Goal: Task Accomplishment & Management: Use online tool/utility

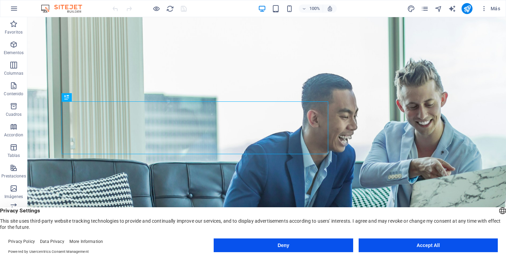
click at [423, 240] on button "Accept All" at bounding box center [428, 245] width 139 height 14
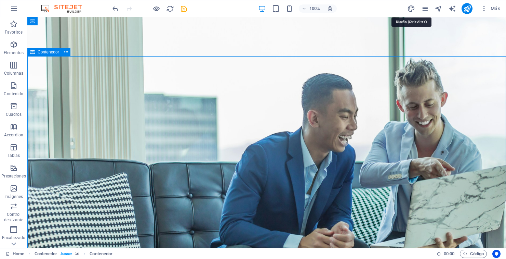
click at [413, 8] on icon "design" at bounding box center [411, 9] width 8 height 8
select select "700"
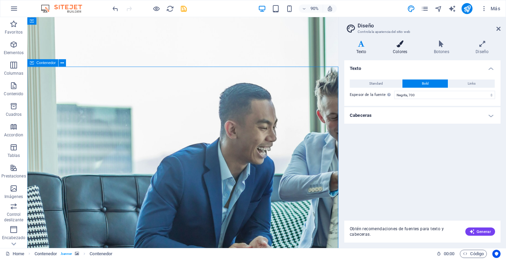
click at [403, 46] on icon at bounding box center [400, 43] width 38 height 7
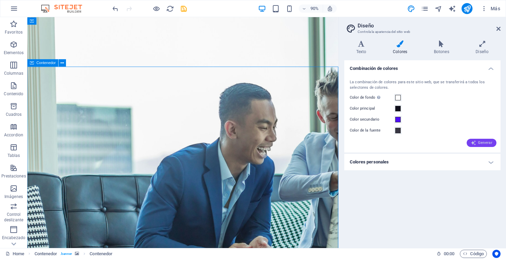
click at [477, 141] on span "Generar" at bounding box center [482, 142] width 22 height 5
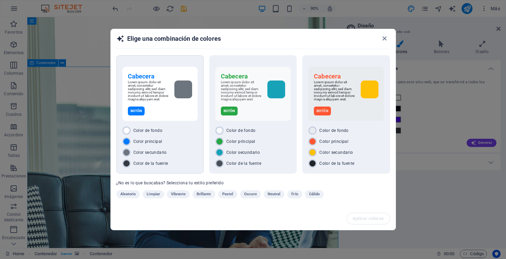
click at [177, 105] on div "Cabecera Lorem ipsum dolor sit amet, consetetur sadipscing elitr, sed diam nonu…" at bounding box center [159, 94] width 75 height 54
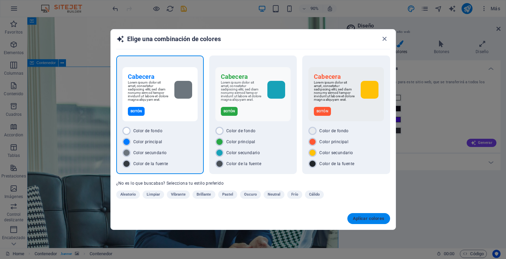
click at [369, 221] on span "Aplicar colores" at bounding box center [369, 217] width 32 height 5
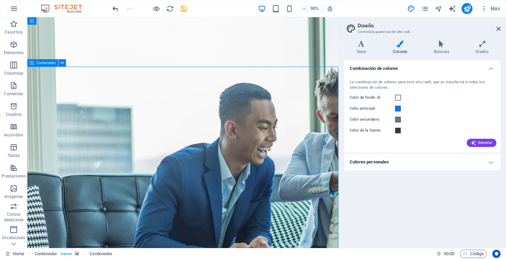
click at [115, 11] on icon "undo" at bounding box center [115, 9] width 8 height 8
click at [487, 162] on h4 "Colores personales" at bounding box center [422, 162] width 156 height 16
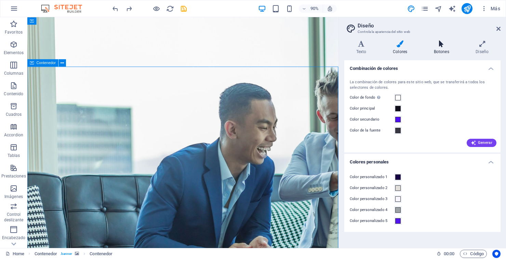
click at [443, 48] on h4 "Botones" at bounding box center [443, 47] width 42 height 14
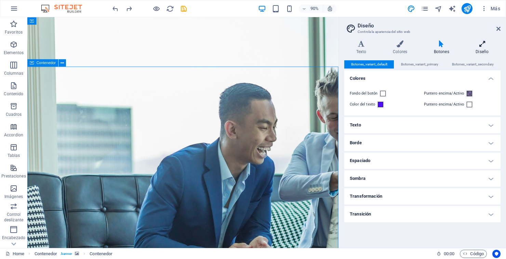
click at [482, 47] on icon at bounding box center [482, 43] width 37 height 7
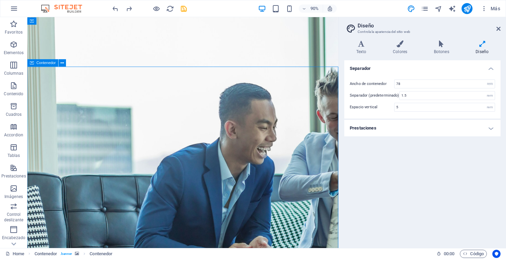
click at [472, 127] on h4 "Prestaciones" at bounding box center [422, 128] width 156 height 16
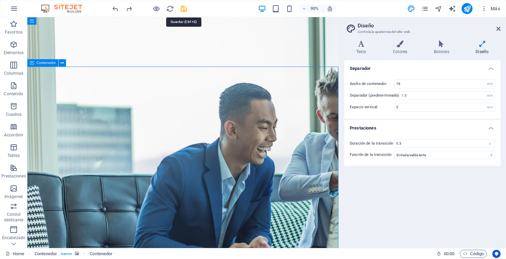
click at [182, 9] on icon "save" at bounding box center [184, 9] width 8 height 8
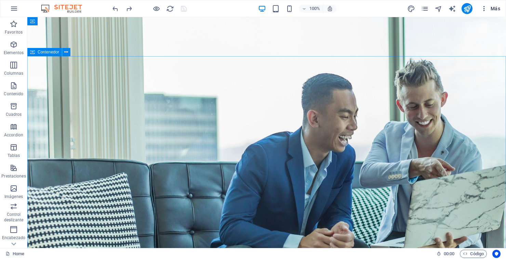
click at [485, 13] on button "Más" at bounding box center [490, 8] width 25 height 11
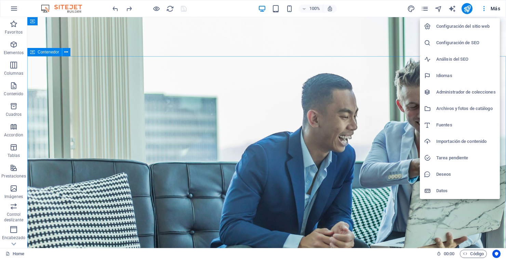
click at [443, 158] on h6 "Tarea pendiente" at bounding box center [466, 158] width 60 height 8
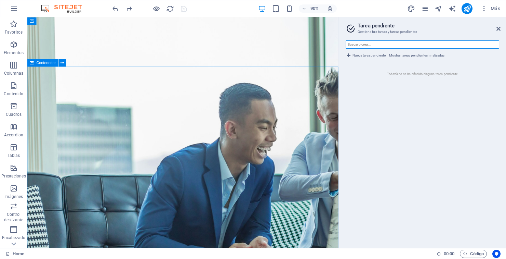
click at [386, 41] on input "text" at bounding box center [423, 44] width 154 height 8
type input "Esta es una tarea"
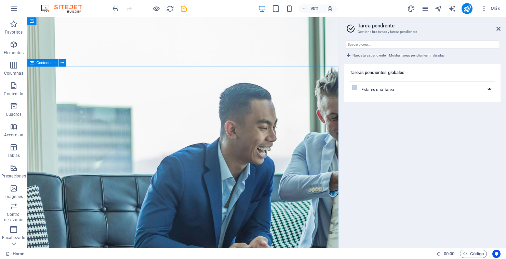
click at [489, 87] on icon at bounding box center [489, 87] width 5 height 5
click at [491, 88] on icon at bounding box center [489, 87] width 5 height 5
click at [488, 86] on icon at bounding box center [489, 87] width 5 height 5
click at [383, 88] on span "Esta es una tarea" at bounding box center [377, 90] width 33 height 6
click at [370, 121] on ul "Tareas pendientes globales Esta es una tarea" at bounding box center [422, 153] width 156 height 178
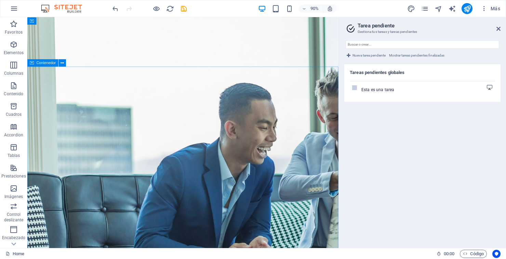
click at [361, 90] on li "Esta es una tarea" at bounding box center [422, 88] width 145 height 15
click at [366, 91] on span "Esta es una tarea" at bounding box center [377, 90] width 33 height 6
click at [365, 102] on ul "Tareas pendientes globales Esta es una tarea" at bounding box center [422, 153] width 156 height 178
click at [355, 90] on li "Esta es una tarea" at bounding box center [422, 88] width 145 height 15
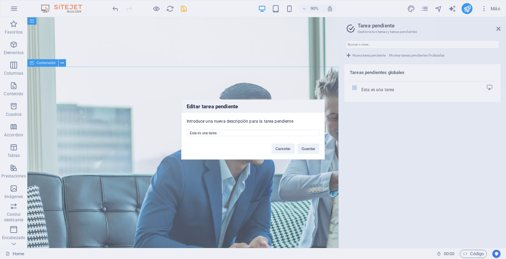
click at [404, 107] on div "Editar tarea pendiente Introduce una nueva descripción para la tarea pendiente …" at bounding box center [253, 129] width 506 height 259
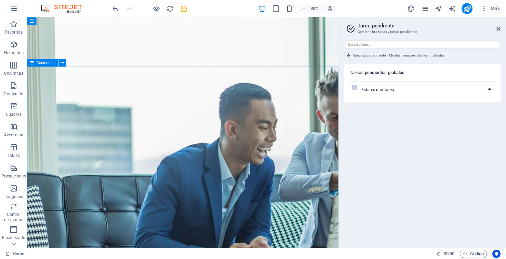
click at [355, 85] on label at bounding box center [354, 87] width 5 height 5
click at [0, 0] on input "checkbox" at bounding box center [0, 0] width 0 height 0
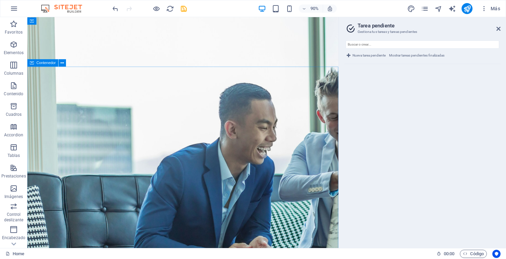
click at [407, 54] on span "Mostrar tareas pendientes finalizadas" at bounding box center [416, 55] width 55 height 8
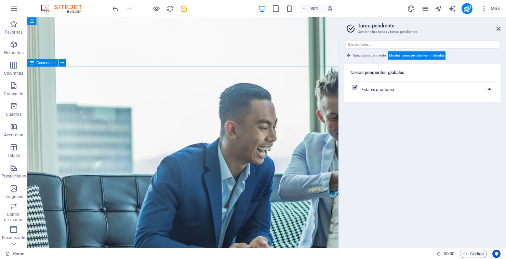
click at [357, 85] on label at bounding box center [354, 87] width 5 height 5
click at [0, 0] on input "checkbox" at bounding box center [0, 0] width 0 height 0
click at [497, 27] on icon at bounding box center [499, 28] width 4 height 5
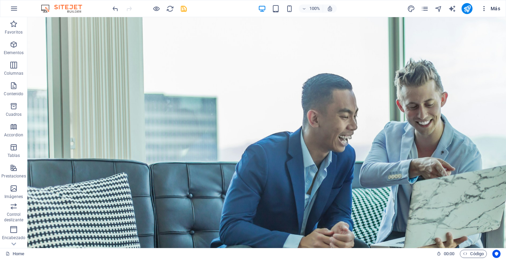
click at [490, 10] on span "Más" at bounding box center [490, 8] width 19 height 7
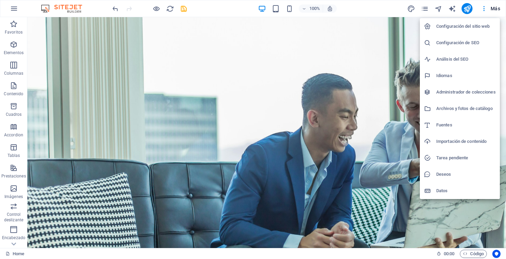
click at [12, 244] on div at bounding box center [253, 129] width 506 height 259
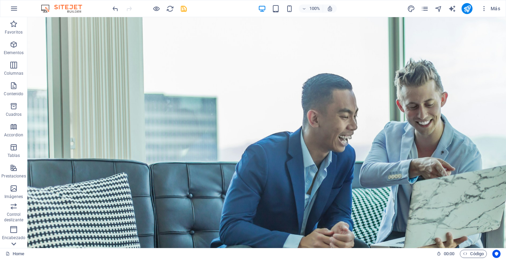
click at [13, 244] on icon at bounding box center [14, 244] width 10 height 10
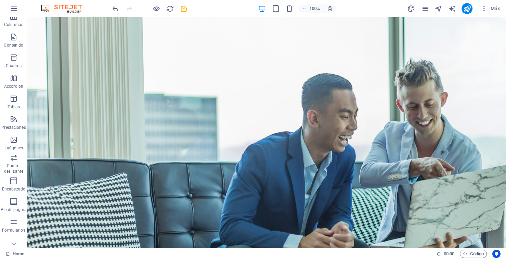
scroll to position [77, 0]
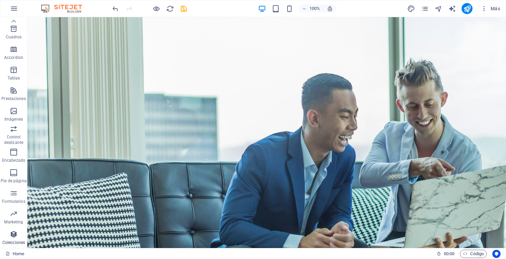
click at [13, 238] on span "Colecciones" at bounding box center [13, 238] width 27 height 16
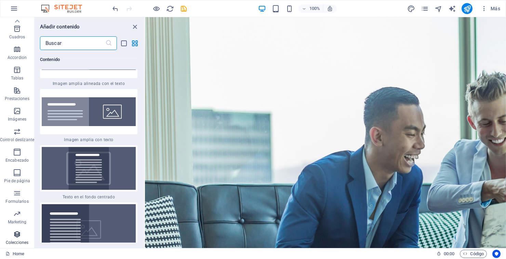
scroll to position [11644, 0]
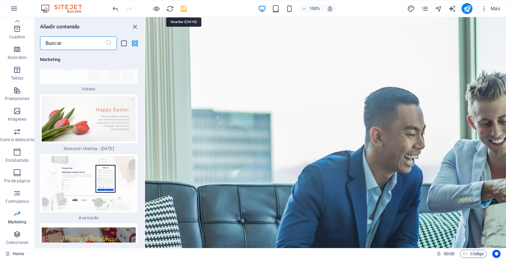
click at [184, 12] on icon "save" at bounding box center [184, 9] width 8 height 8
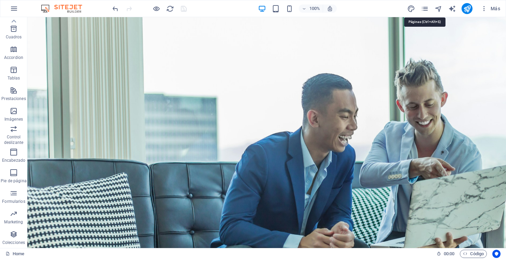
click at [423, 10] on icon "pages" at bounding box center [425, 9] width 8 height 8
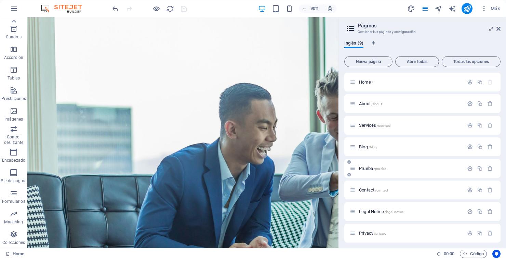
click at [412, 169] on p "Prueba /prueba" at bounding box center [410, 168] width 103 height 4
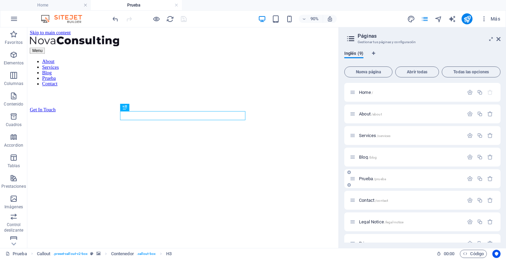
scroll to position [0, 0]
click at [14, 21] on icon "button" at bounding box center [14, 19] width 8 height 8
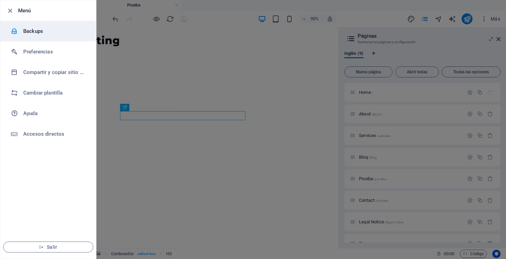
click at [26, 33] on h6 "Backups" at bounding box center [54, 31] width 63 height 8
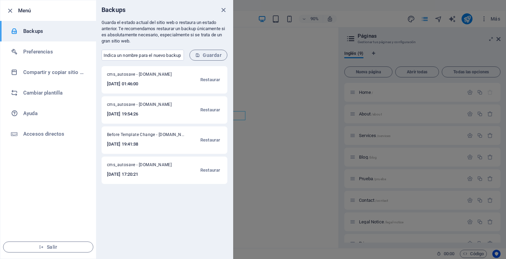
click at [199, 56] on icon "submit" at bounding box center [197, 55] width 5 height 5
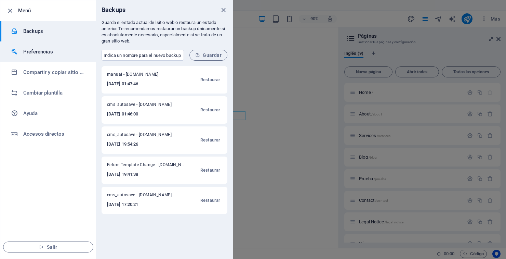
click at [29, 52] on h6 "Preferencias" at bounding box center [54, 52] width 63 height 8
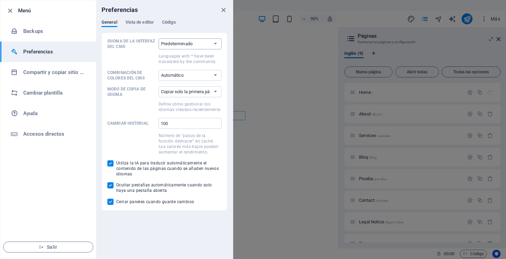
click at [167, 44] on select "Predeterminado Deutsch English Español Suomi* Français Magyar Italiano Nederlan…" at bounding box center [190, 43] width 63 height 11
click at [135, 53] on span at bounding box center [131, 58] width 49 height 12
click at [159, 49] on select "Predeterminado Deutsch English Español Suomi* Français Magyar Italiano Nederlan…" at bounding box center [190, 43] width 63 height 11
click at [171, 94] on select "Copiar solo la primera página Copiar todas las páginas" at bounding box center [190, 91] width 63 height 11
click at [135, 96] on p "Modo de copia de idioma" at bounding box center [131, 91] width 49 height 11
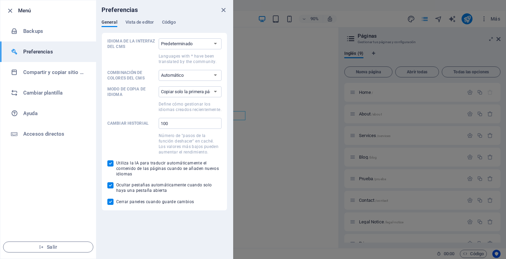
click at [159, 96] on select "Copiar solo la primera página Copiar todas las páginas" at bounding box center [190, 91] width 63 height 11
click at [139, 24] on span "Vista de editor" at bounding box center [140, 23] width 28 height 10
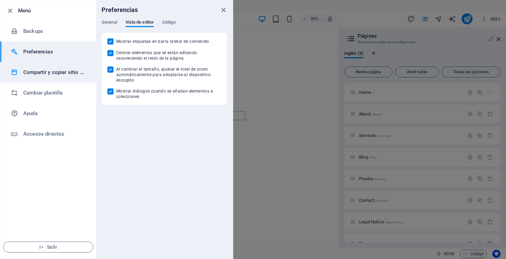
click at [29, 72] on h6 "Compartir y copiar sitio web" at bounding box center [54, 72] width 63 height 8
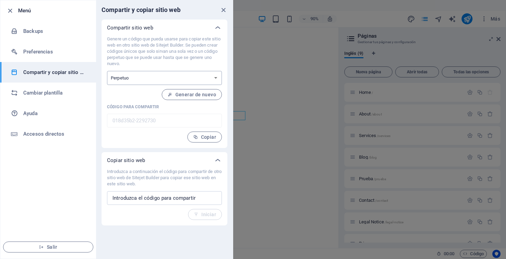
click at [123, 80] on select "Único Perpetuo" at bounding box center [164, 78] width 115 height 14
click at [119, 58] on p "Genere un código que pueda usarse para copiar este sitio web en otro sitio web …" at bounding box center [164, 51] width 115 height 31
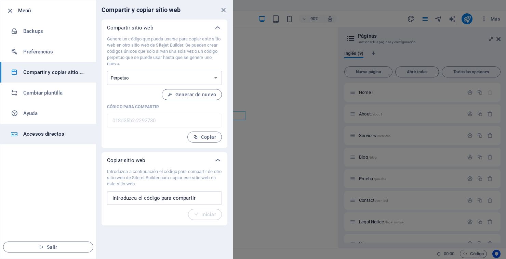
click at [29, 135] on h6 "Accesos directos" at bounding box center [54, 134] width 63 height 8
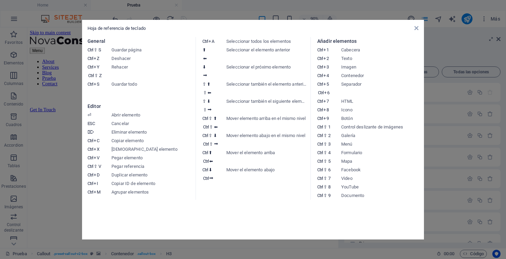
click at [415, 27] on icon at bounding box center [416, 27] width 4 height 5
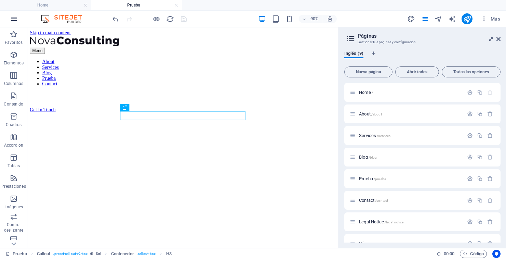
click at [14, 19] on icon "button" at bounding box center [14, 19] width 8 height 8
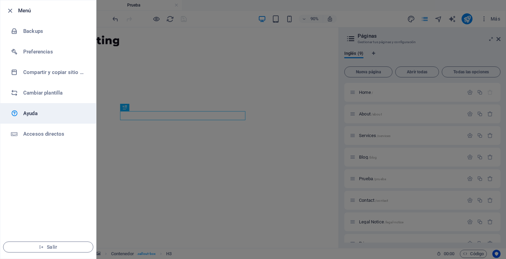
click at [26, 115] on h6 "Ayuda" at bounding box center [54, 113] width 63 height 8
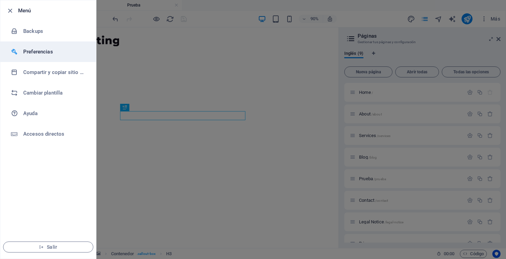
click at [24, 53] on h6 "Preferencias" at bounding box center [54, 52] width 63 height 8
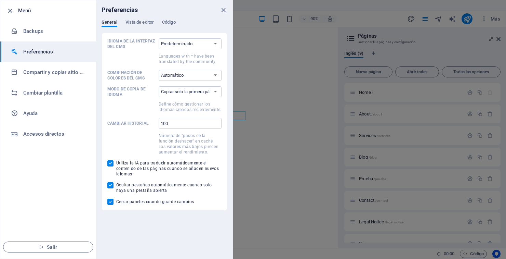
click at [13, 9] on icon "button" at bounding box center [10, 11] width 8 height 8
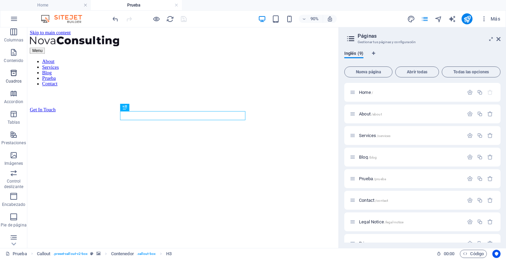
scroll to position [88, 0]
click at [12, 239] on span "Colecciones" at bounding box center [13, 238] width 27 height 16
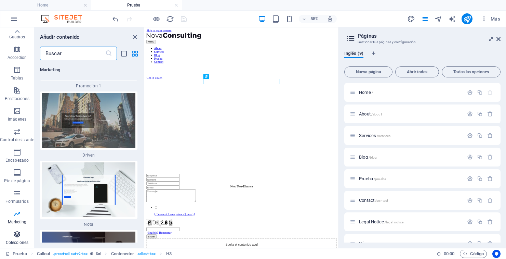
scroll to position [35, 0]
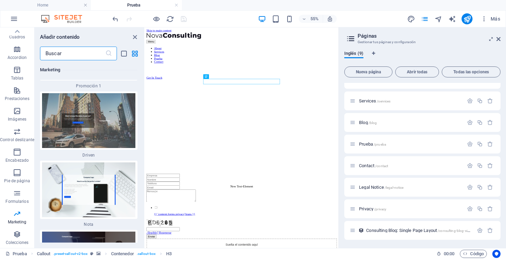
click at [497, 9] on ul "Home Prueba" at bounding box center [253, 5] width 506 height 10
click at [492, 15] on button "Más" at bounding box center [490, 18] width 25 height 11
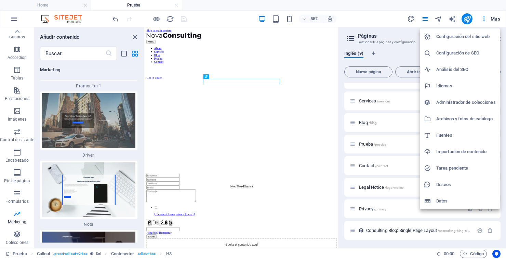
click at [460, 99] on h6 "Administrador de colecciones" at bounding box center [466, 102] width 60 height 8
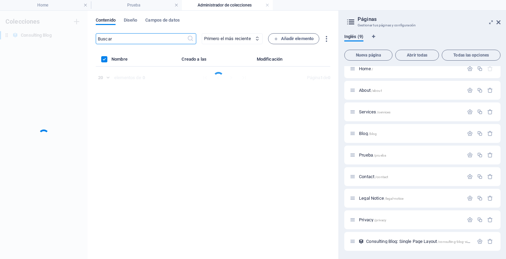
scroll to position [7, 0]
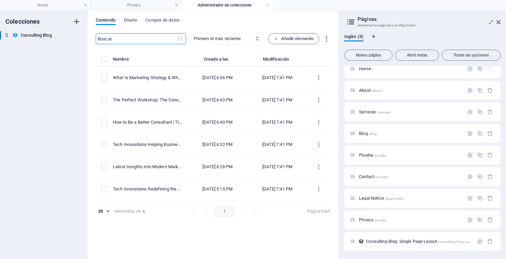
click at [75, 19] on icon "button" at bounding box center [76, 21] width 8 height 8
click at [22, 73] on div "Colecciones Consulting Blog Consulting Blog Nueva colección Nueva colección" at bounding box center [44, 135] width 88 height 248
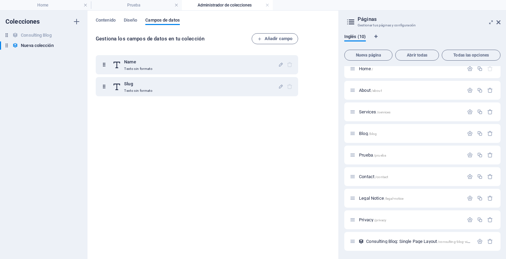
click at [104, 21] on span "Contenido" at bounding box center [106, 21] width 20 height 10
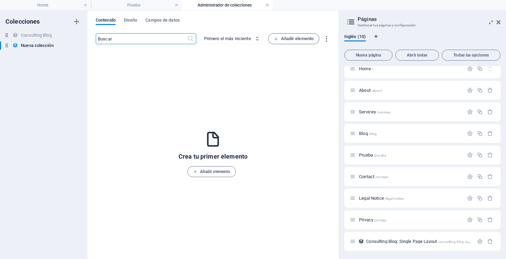
click at [268, 6] on link at bounding box center [267, 5] width 4 height 6
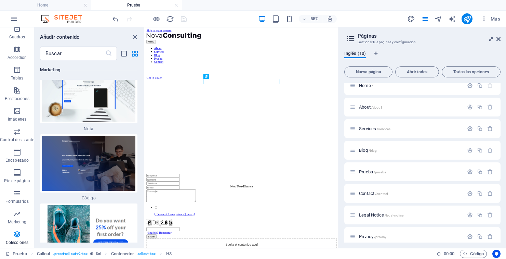
scroll to position [88, 0]
click at [16, 237] on icon "button" at bounding box center [17, 234] width 8 height 8
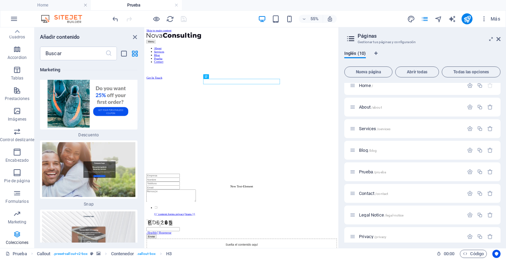
scroll to position [12272, 0]
click at [66, 126] on img at bounding box center [89, 100] width 94 height 55
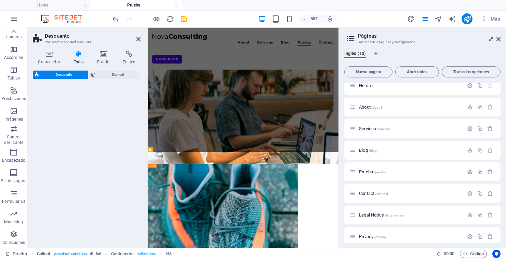
select select "rem"
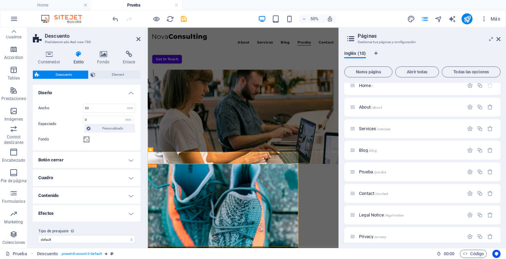
scroll to position [6, 0]
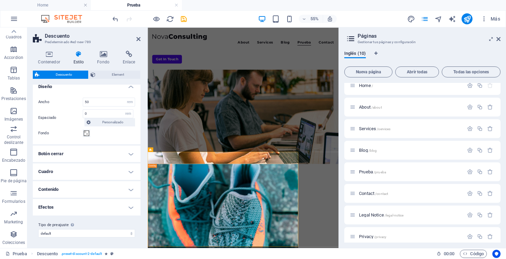
click at [45, 193] on h4 "Contenido" at bounding box center [87, 189] width 108 height 16
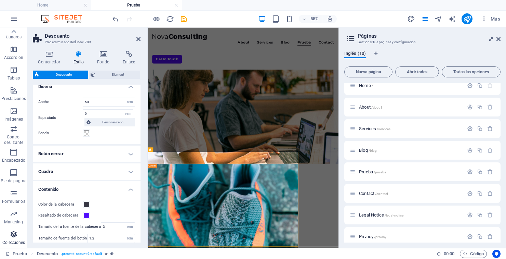
click at [13, 236] on icon "button" at bounding box center [14, 234] width 8 height 8
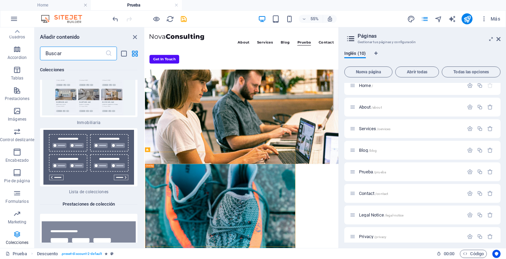
scroll to position [13175, 0]
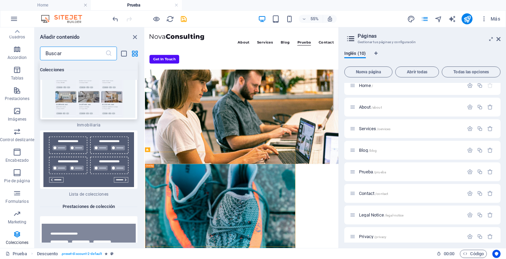
click at [65, 107] on img at bounding box center [89, 90] width 94 height 55
click at [76, 117] on img at bounding box center [89, 90] width 94 height 55
click at [74, 112] on img at bounding box center [89, 90] width 94 height 55
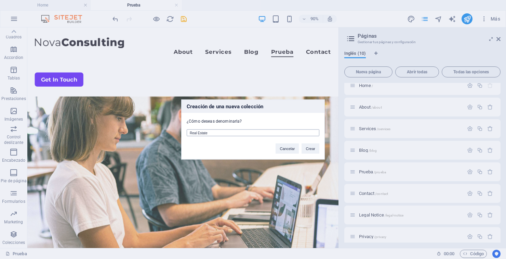
click at [311, 134] on input "Real Estate" at bounding box center [253, 132] width 133 height 7
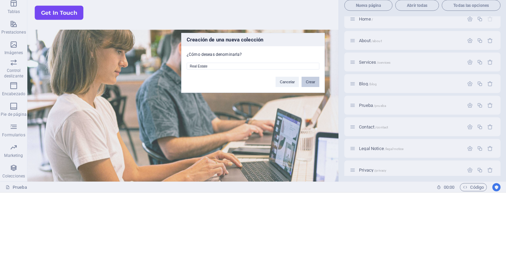
click at [311, 153] on button "Crear" at bounding box center [311, 148] width 18 height 10
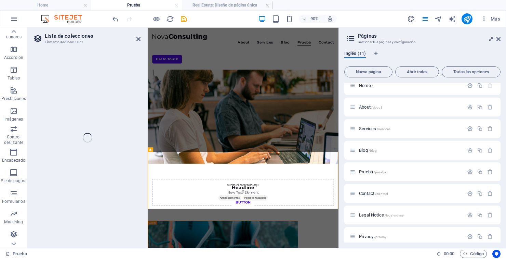
select select "68e45617564d07635406cc3a"
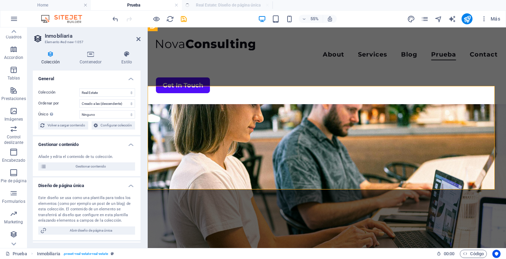
select select "createdAt_DESC"
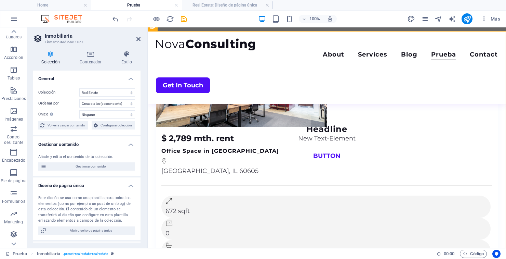
scroll to position [0, 0]
click at [183, 21] on icon "save" at bounding box center [184, 19] width 8 height 8
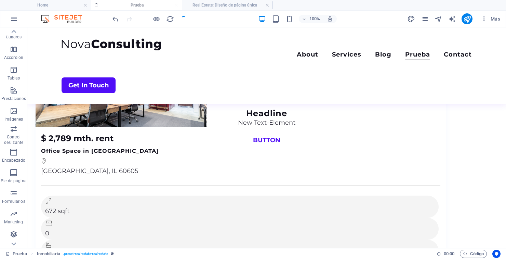
checkbox input "false"
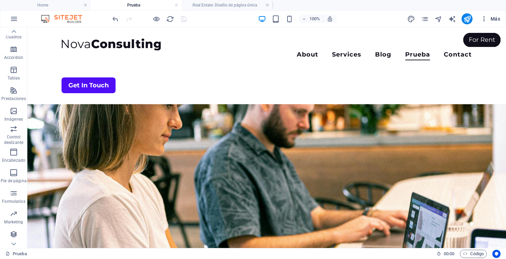
click at [494, 14] on button "Más" at bounding box center [490, 18] width 25 height 11
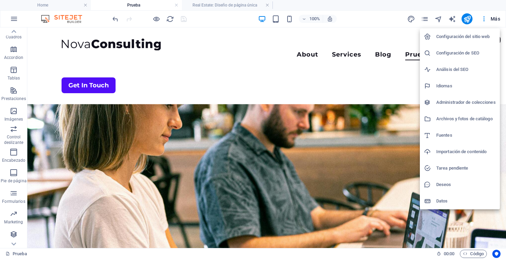
click at [461, 103] on h6 "Administrador de colecciones" at bounding box center [466, 102] width 60 height 8
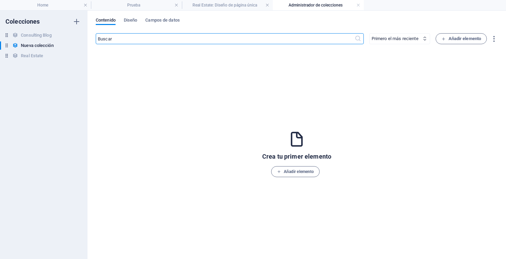
click at [29, 54] on h6 "Real Estate" at bounding box center [32, 56] width 22 height 8
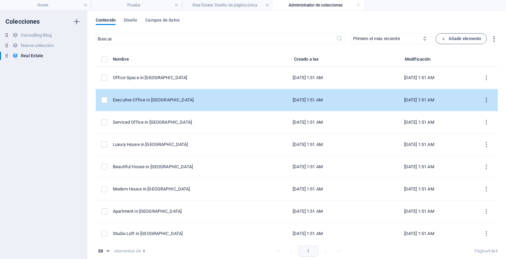
click at [480, 100] on button "items list" at bounding box center [486, 99] width 12 height 11
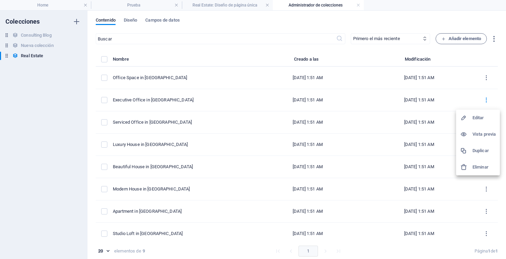
click at [474, 118] on h6 "Editar" at bounding box center [484, 118] width 23 height 8
select select "Office"
select select "For Rent"
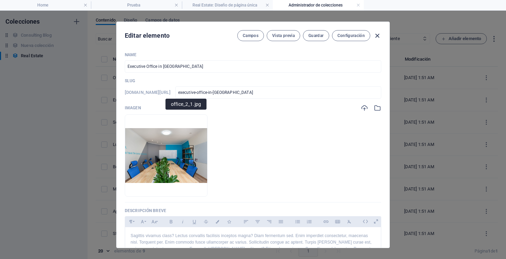
click at [378, 35] on icon "button" at bounding box center [377, 36] width 8 height 8
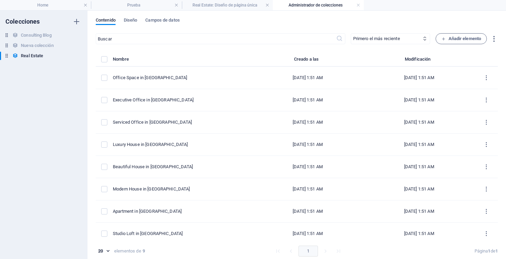
checkbox input "false"
type input "executive-office-in-[GEOGRAPHIC_DATA]"
click at [457, 34] on button "Añadir elemento" at bounding box center [462, 38] width 52 height 11
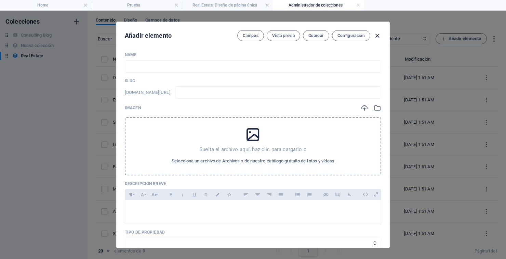
click at [376, 34] on icon "button" at bounding box center [377, 36] width 8 height 8
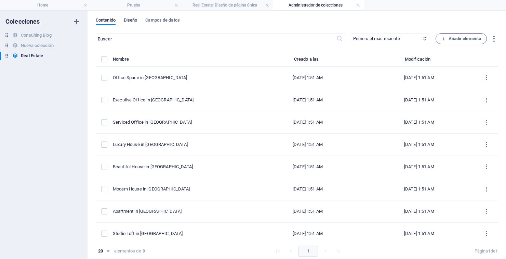
click at [127, 21] on span "Diseño" at bounding box center [131, 21] width 14 height 10
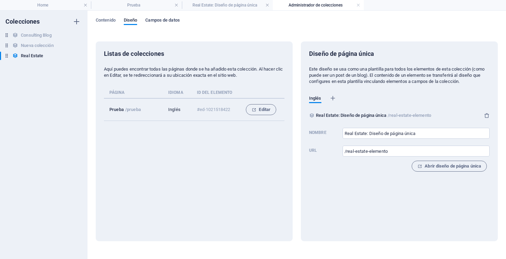
click at [163, 22] on span "Campos de datos" at bounding box center [162, 21] width 34 height 10
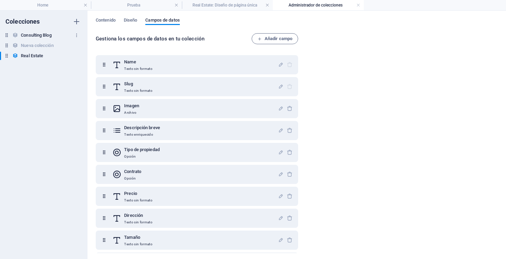
click at [38, 36] on h6 "Consulting Blog" at bounding box center [36, 35] width 30 height 8
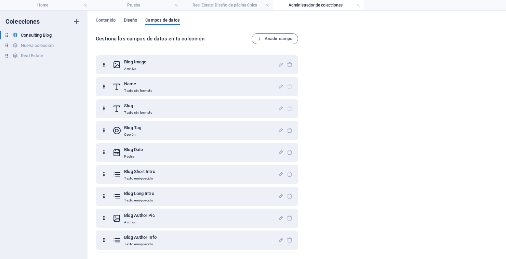
click at [129, 21] on span "Diseño" at bounding box center [131, 21] width 14 height 10
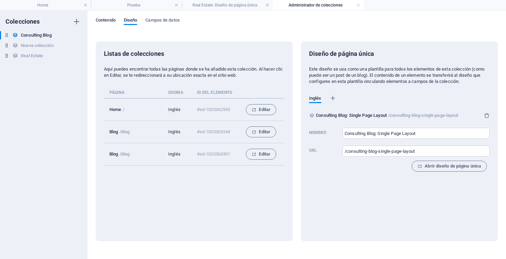
click at [107, 21] on span "Contenido" at bounding box center [106, 21] width 20 height 10
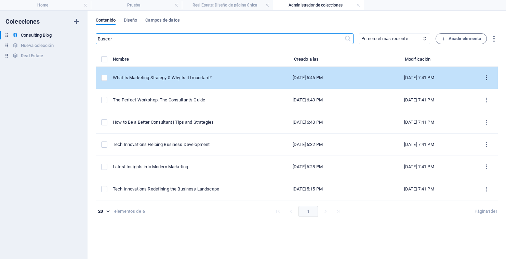
click at [488, 72] on button "items list" at bounding box center [486, 77] width 12 height 11
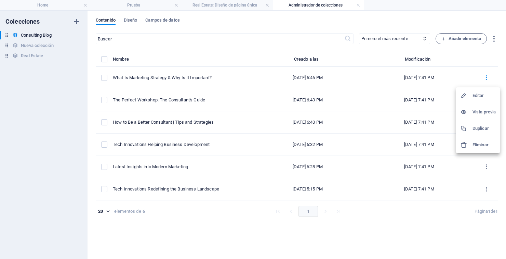
click at [476, 109] on h6 "Vista previa" at bounding box center [484, 112] width 23 height 8
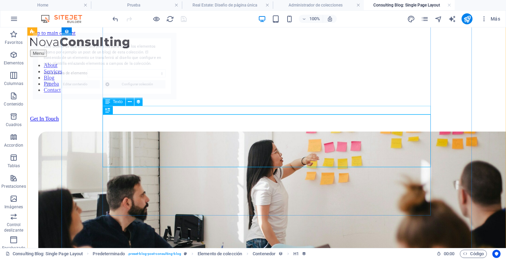
scroll to position [149, 0]
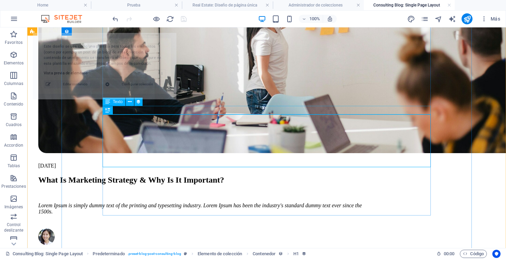
select select "68e3ff57bc6d2f838507b336"
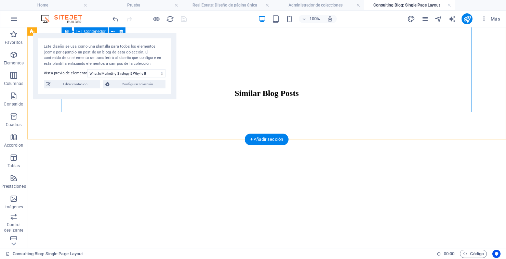
scroll to position [1185, 0]
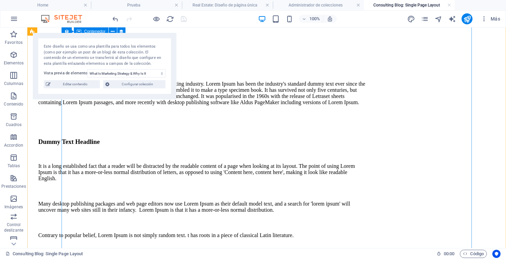
scroll to position [377, 0]
